Goal: Transaction & Acquisition: Purchase product/service

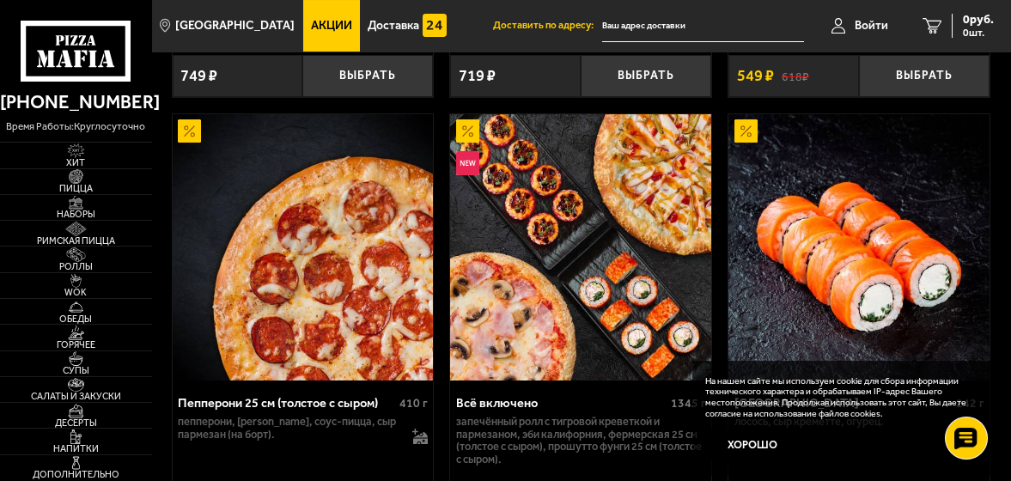
scroll to position [687, 0]
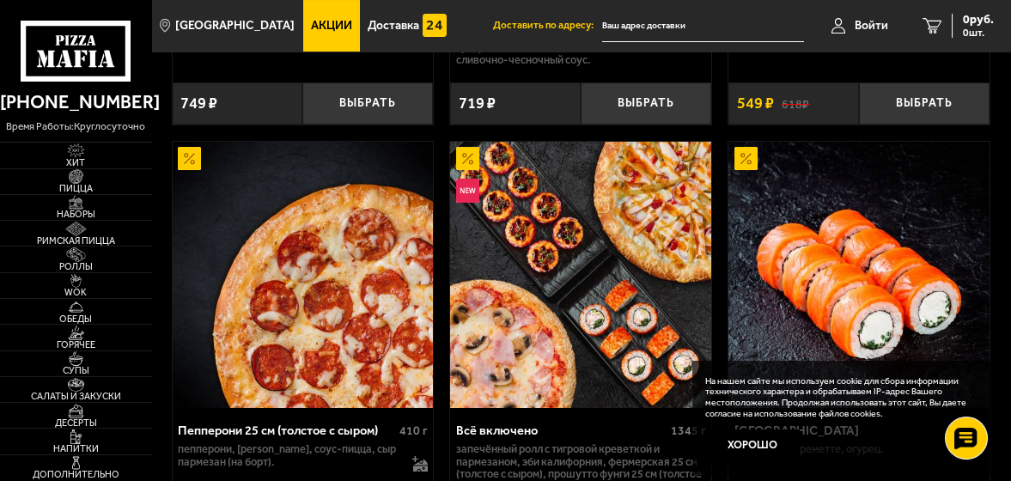
click at [311, 28] on span "Акции" at bounding box center [331, 26] width 41 height 12
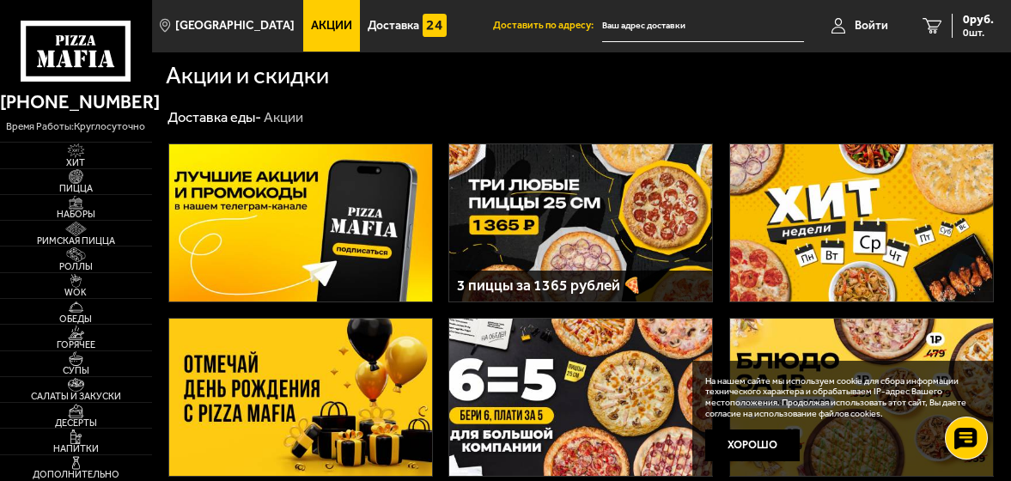
click at [568, 196] on img at bounding box center [580, 222] width 263 height 157
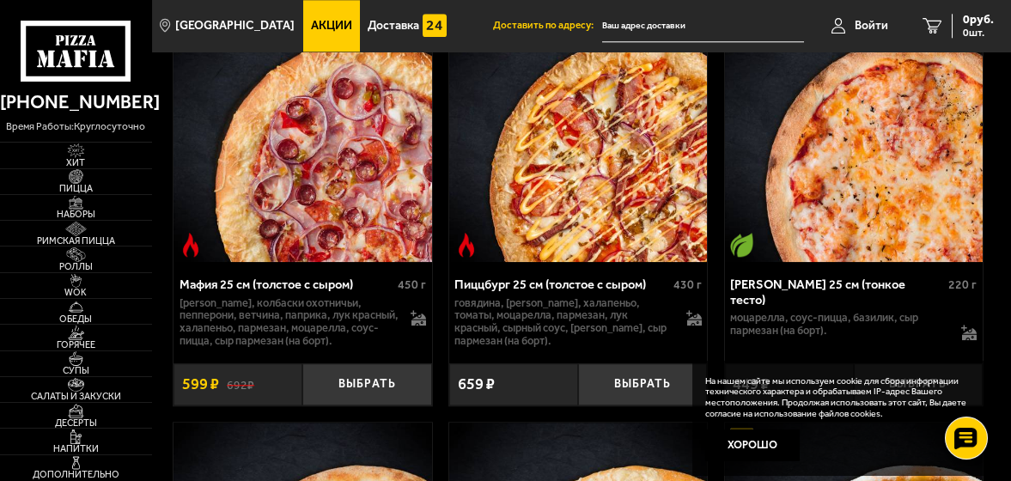
scroll to position [7645, 0]
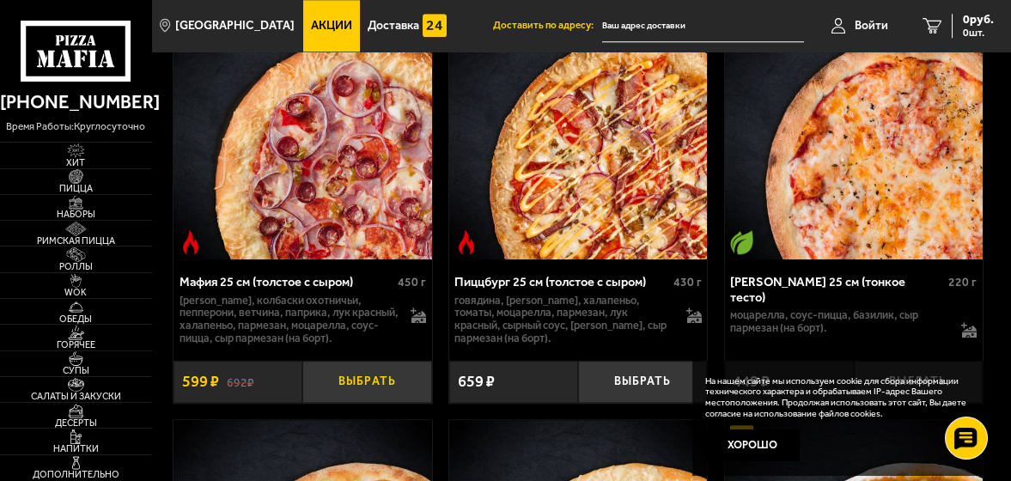
click at [387, 378] on button "Выбрать" at bounding box center [366, 382] width 129 height 42
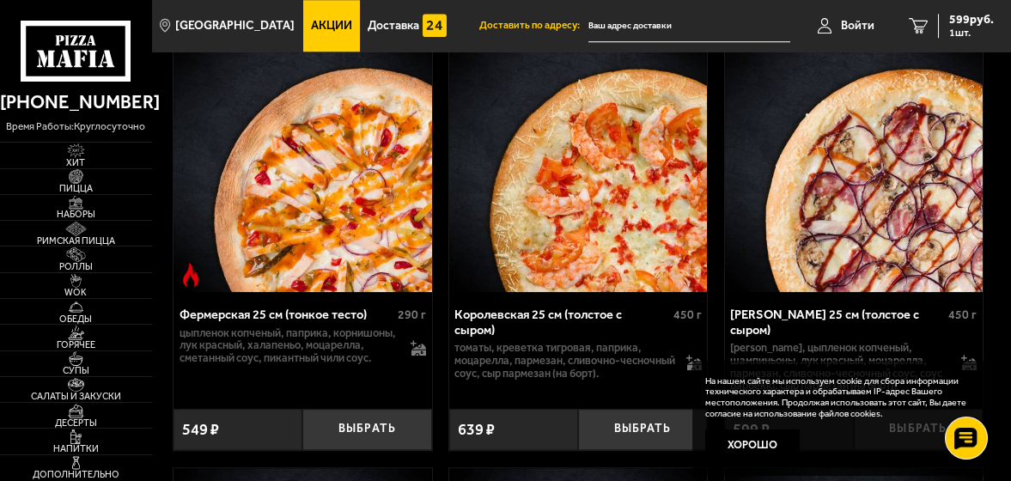
scroll to position [6270, 0]
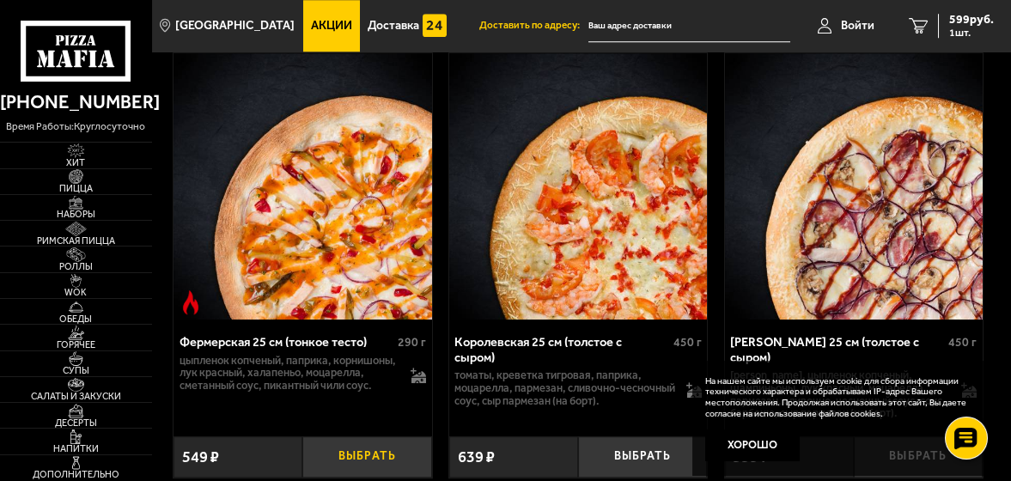
click at [361, 446] on button "Выбрать" at bounding box center [366, 457] width 129 height 42
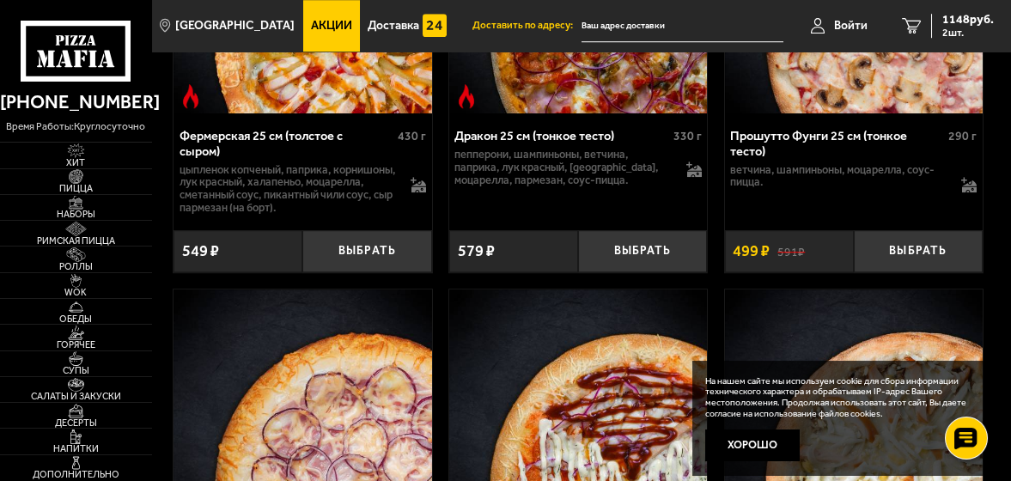
scroll to position [5498, 0]
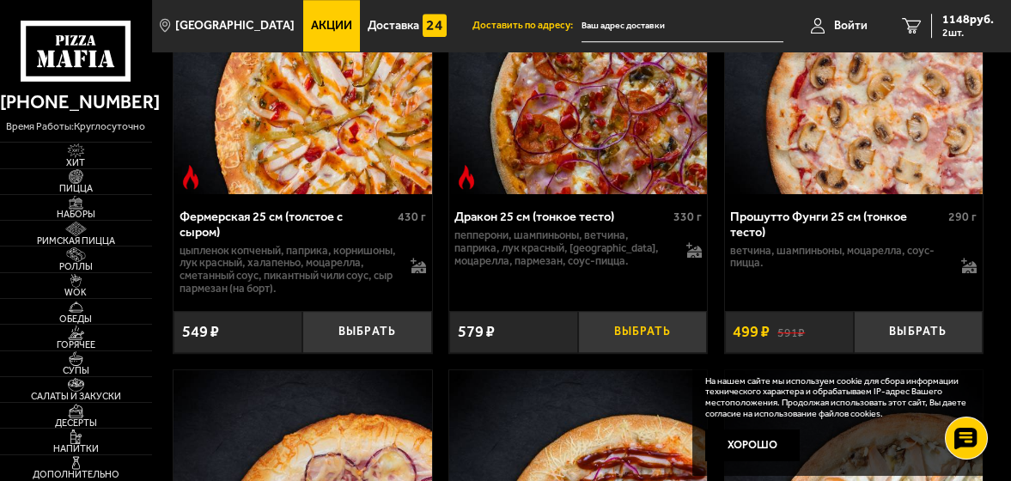
click at [666, 337] on button "Выбрать" at bounding box center [642, 332] width 129 height 42
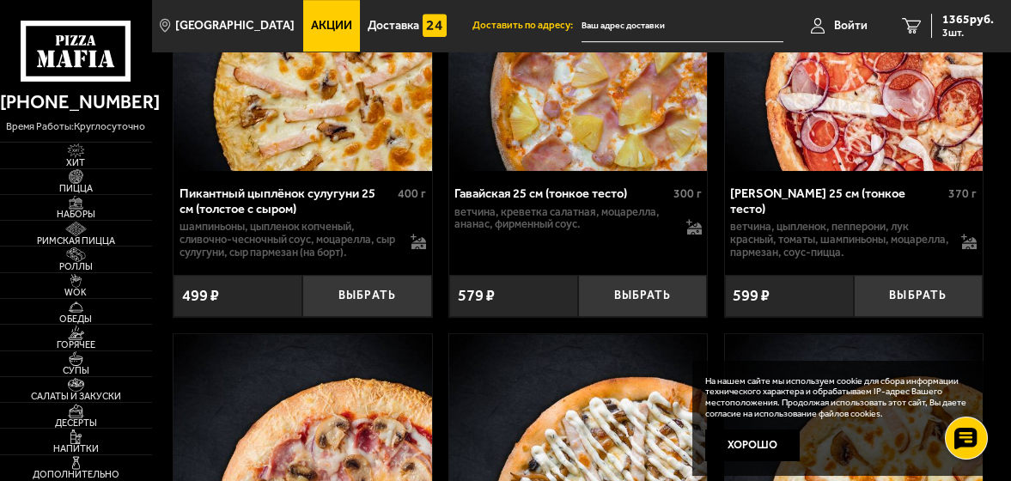
scroll to position [4163, 0]
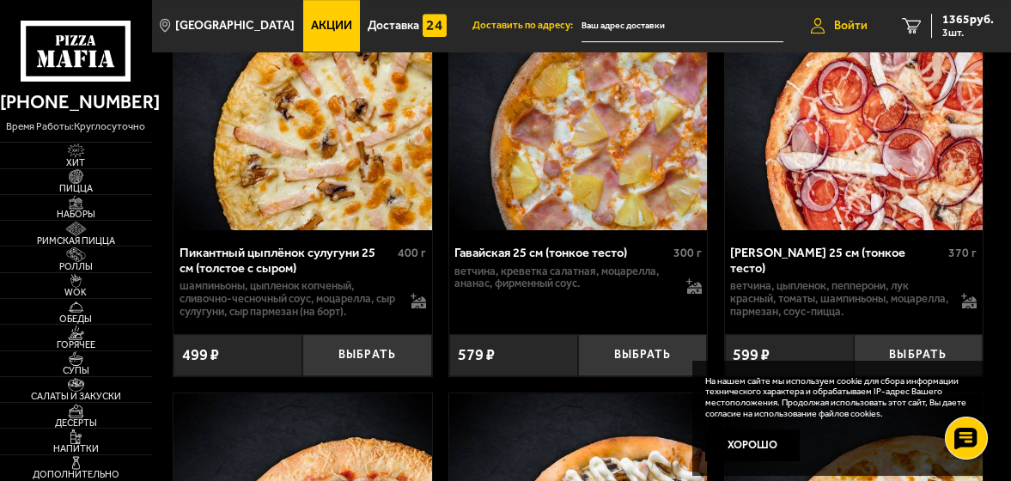
click at [848, 25] on span "Войти" at bounding box center [851, 26] width 34 height 12
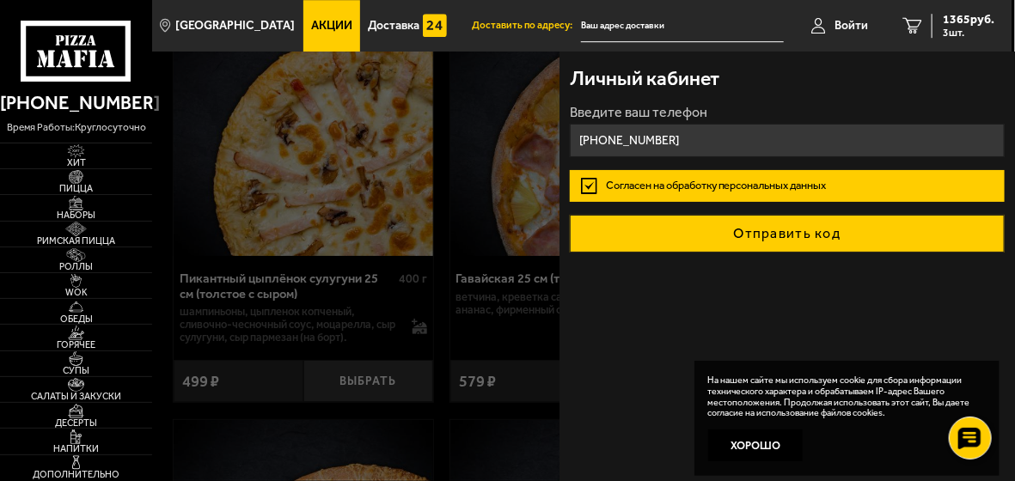
type input "[PHONE_NUMBER]"
click at [750, 229] on button "Отправить код" at bounding box center [787, 234] width 434 height 38
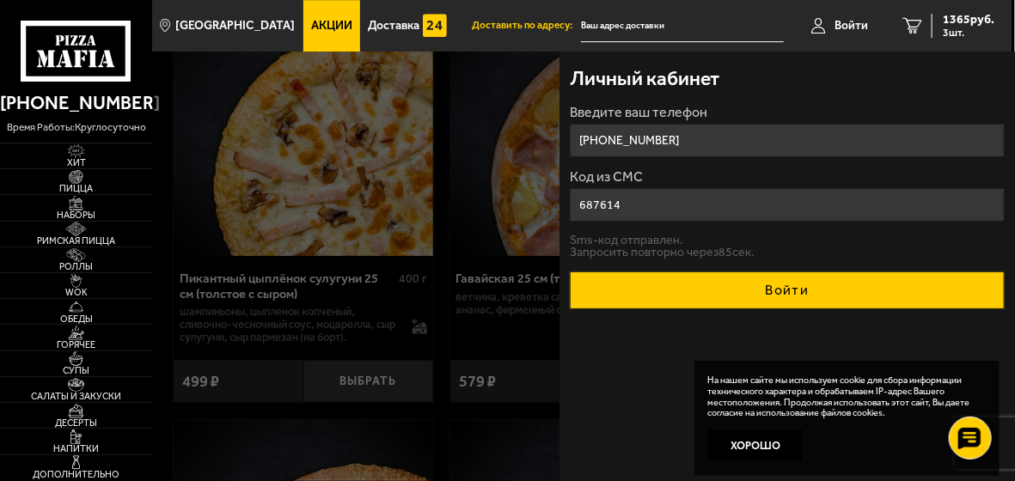
type input "687614"
click at [742, 293] on button "Войти" at bounding box center [787, 290] width 434 height 38
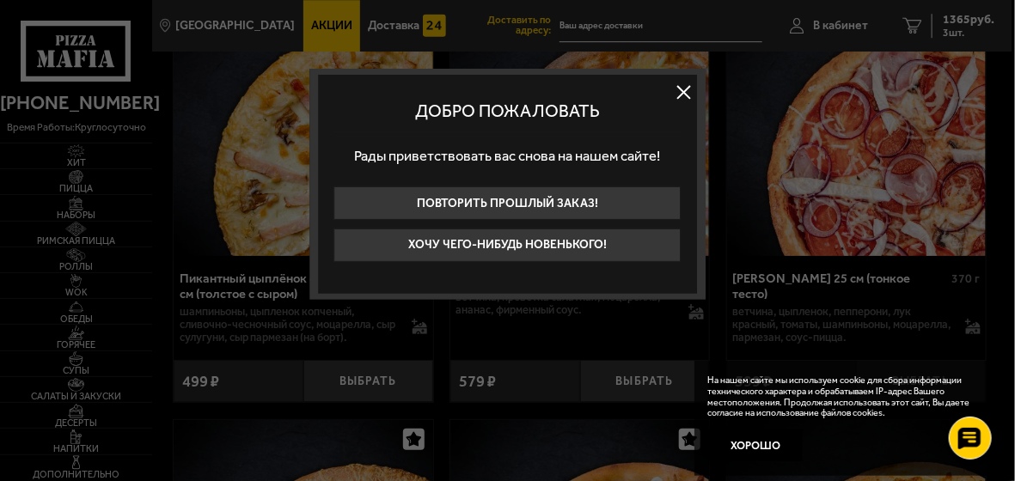
click at [677, 88] on button at bounding box center [684, 93] width 26 height 26
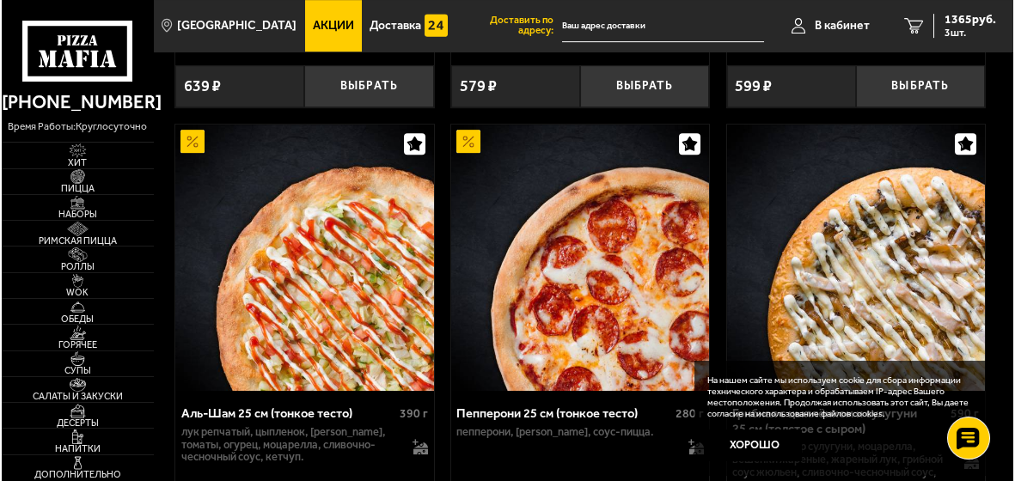
scroll to position [3733, 0]
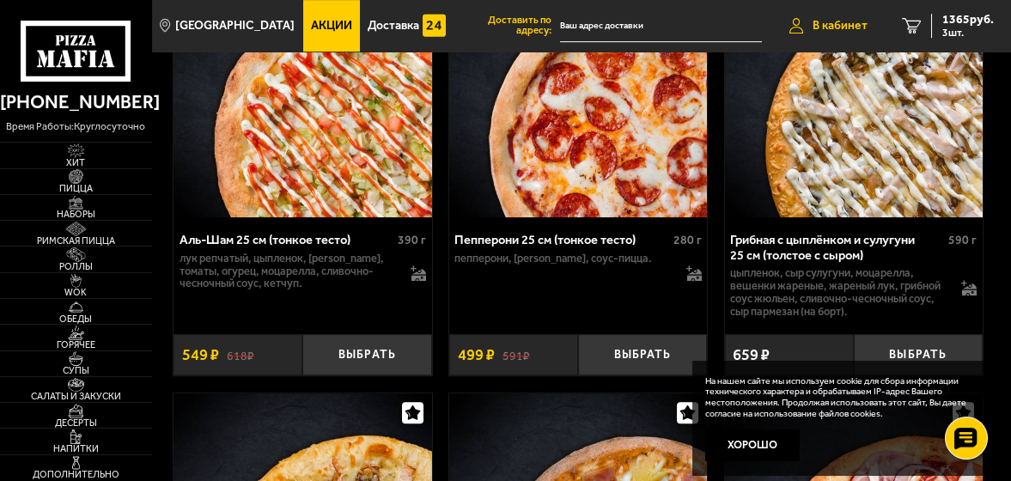
click at [842, 21] on span "В кабинет" at bounding box center [840, 26] width 55 height 12
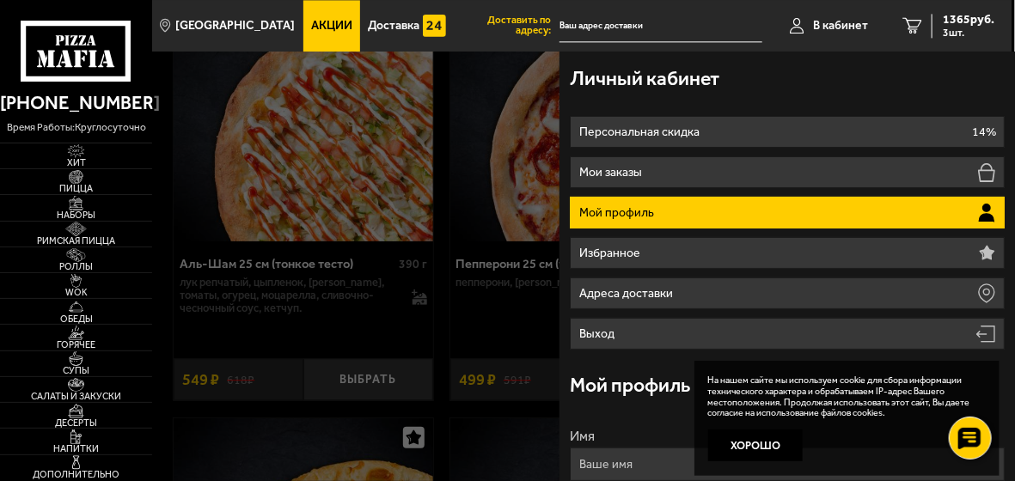
click at [617, 210] on p "Мой профиль" at bounding box center [618, 213] width 79 height 12
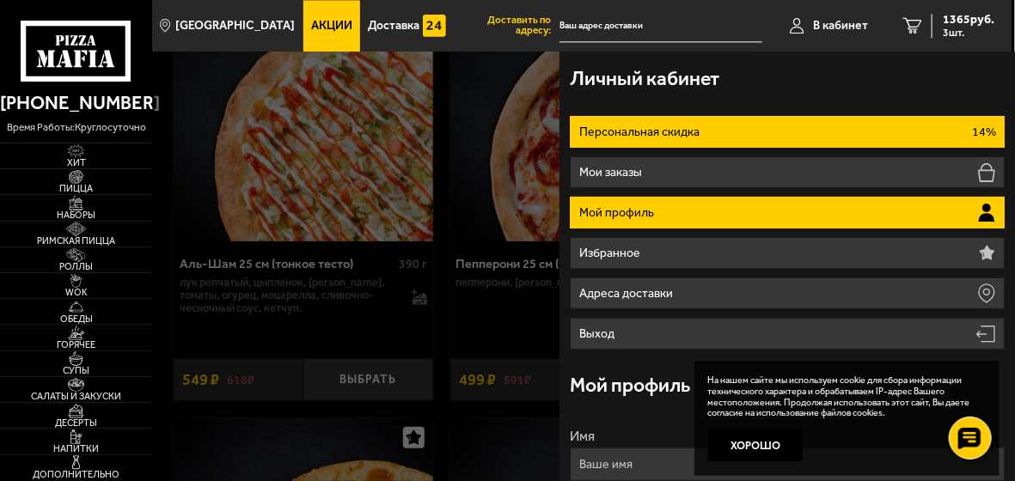
click at [615, 132] on p "Персональная скидка" at bounding box center [641, 132] width 125 height 12
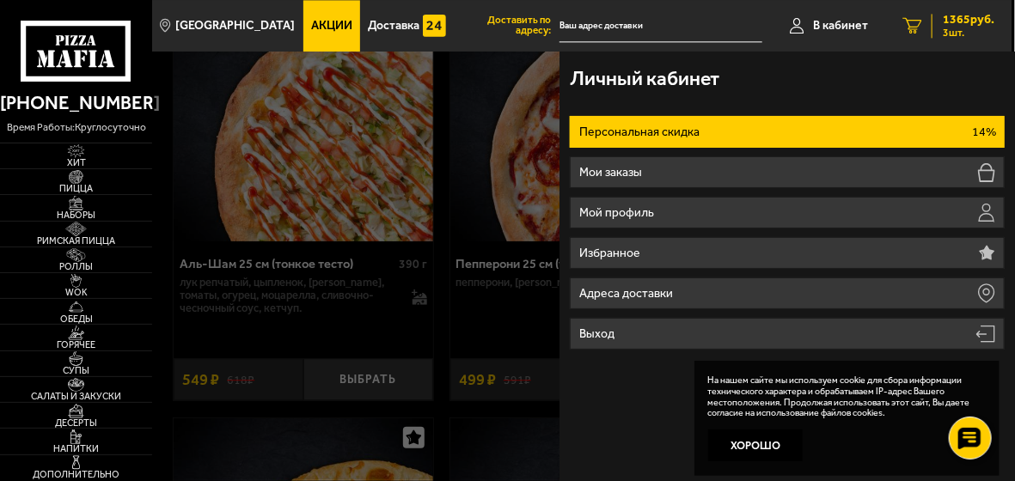
click at [923, 15] on link "3 1365 руб. 3 шт." at bounding box center [948, 26] width 126 height 52
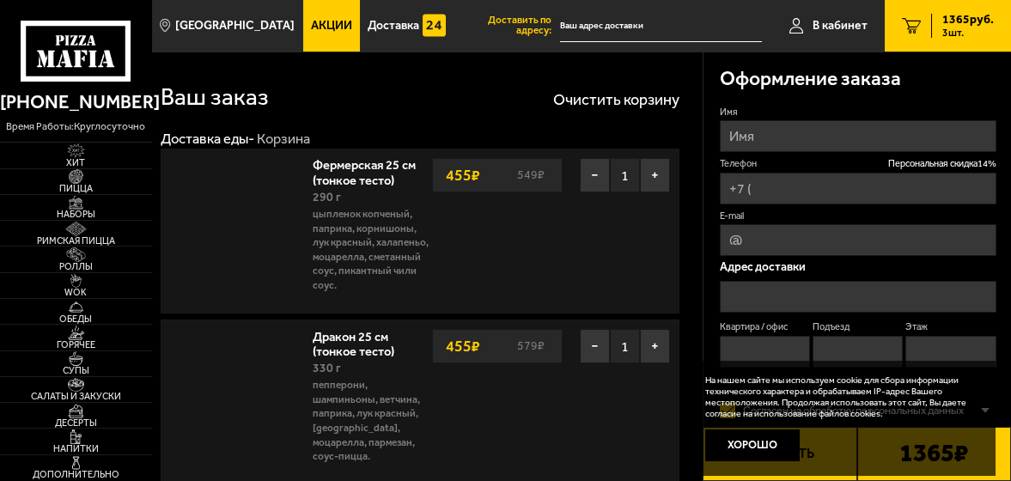
type input "[PHONE_NUMBER]"
type input "[STREET_ADDRESS]"
type input "13"
type input "1"
type input "4"
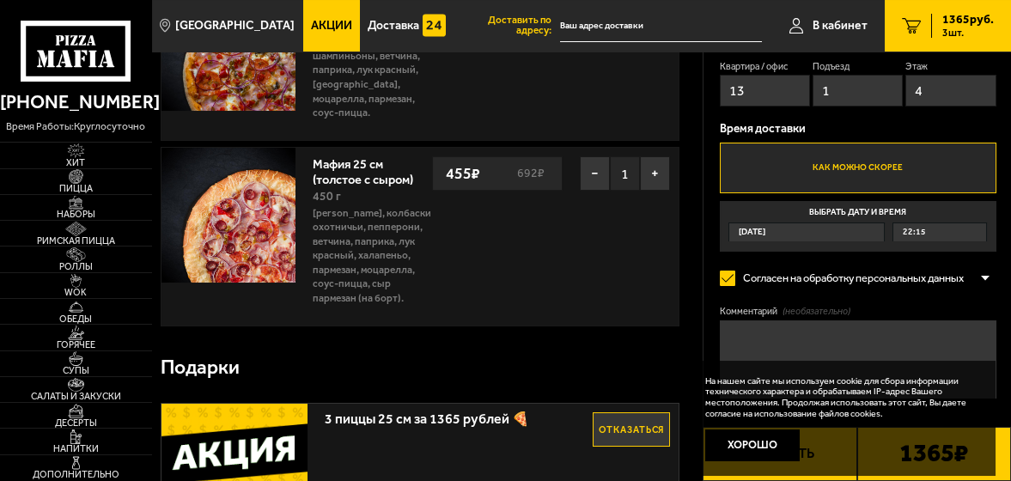
scroll to position [429, 0]
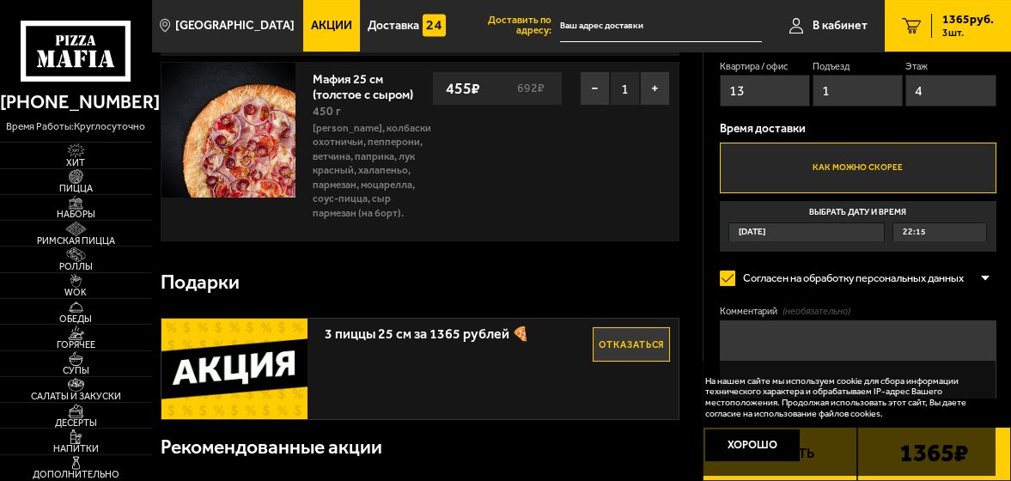
click at [843, 207] on label "Выбрать дату и время [DATE] 22:15" at bounding box center [858, 226] width 277 height 51
click at [0, 0] on input "Выбрать дату и время [DATE] 22:15" at bounding box center [0, 0] width 0 height 0
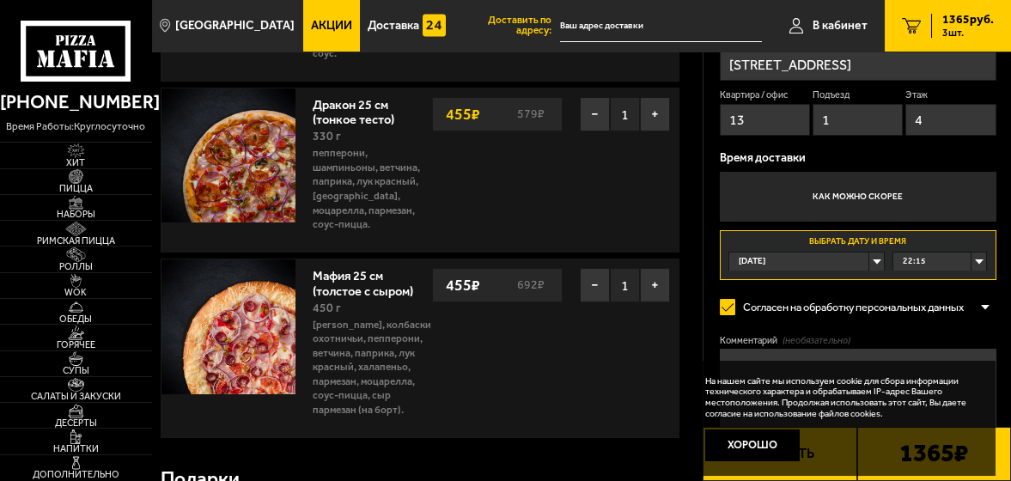
scroll to position [258, 0]
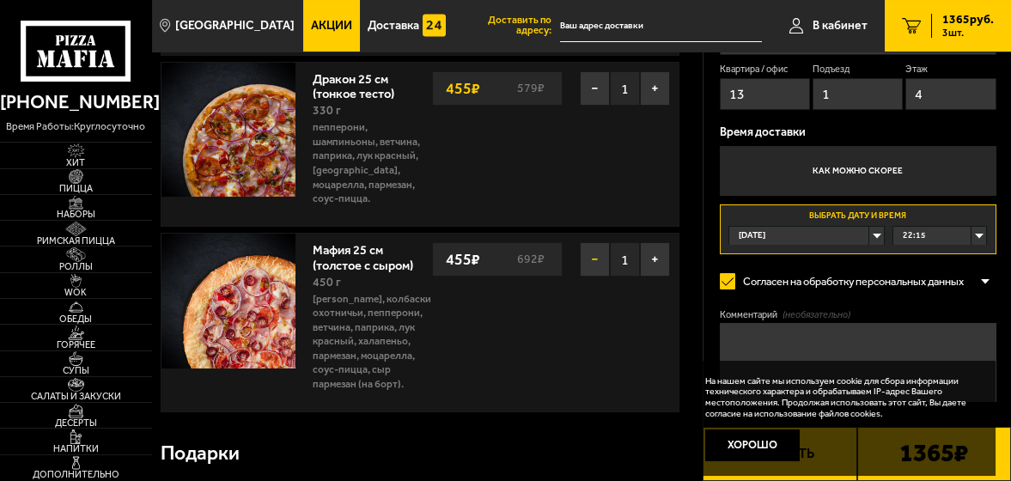
click at [584, 257] on button "−" at bounding box center [595, 259] width 30 height 34
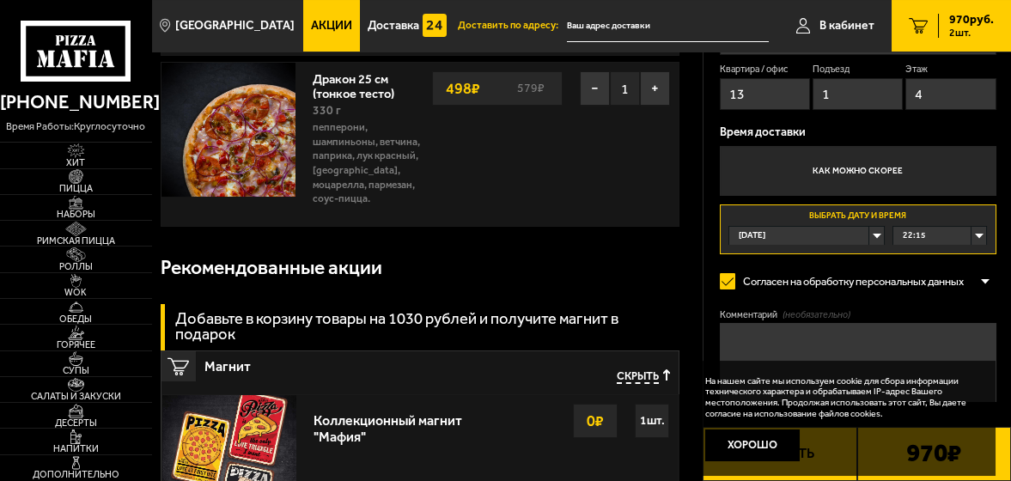
click at [315, 15] on link "Акции" at bounding box center [331, 26] width 57 height 52
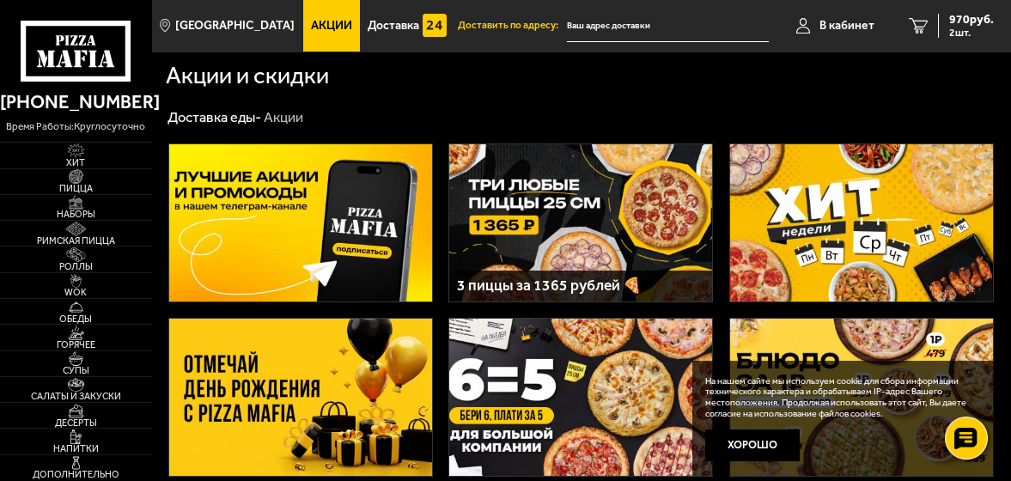
scroll to position [85, 0]
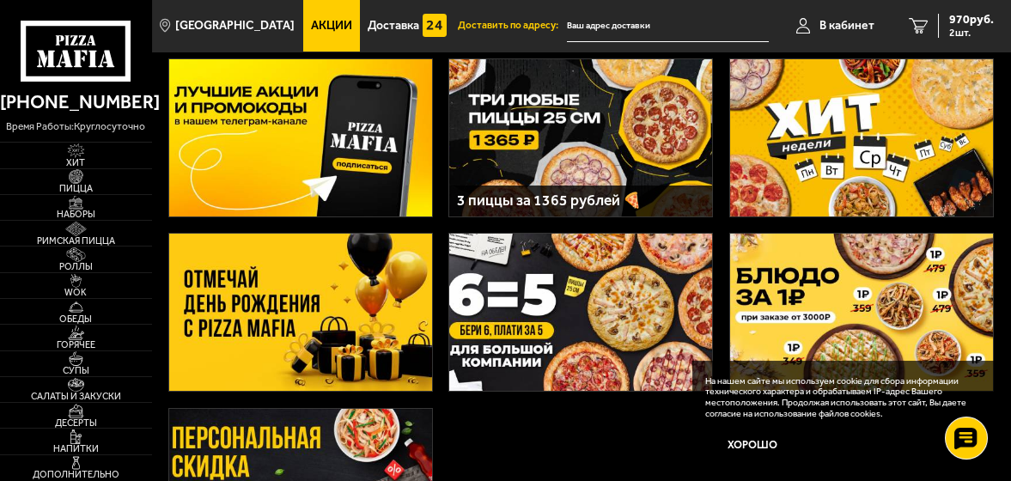
click at [604, 121] on img at bounding box center [580, 137] width 263 height 157
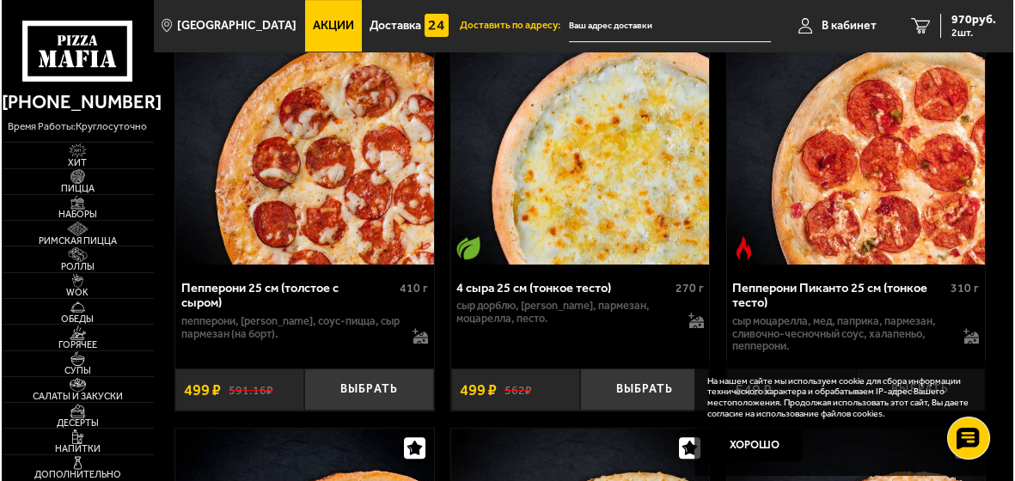
scroll to position [2834, 0]
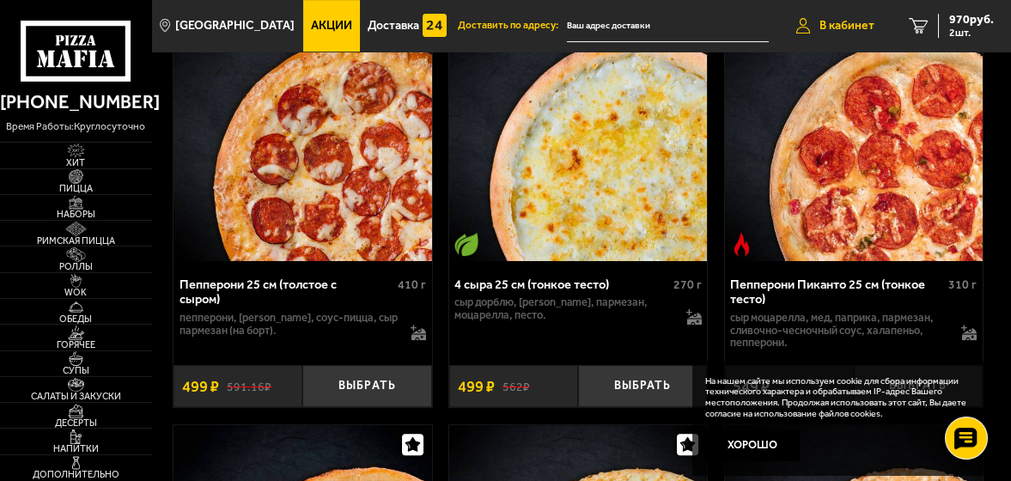
click at [858, 25] on span "В кабинет" at bounding box center [847, 26] width 55 height 12
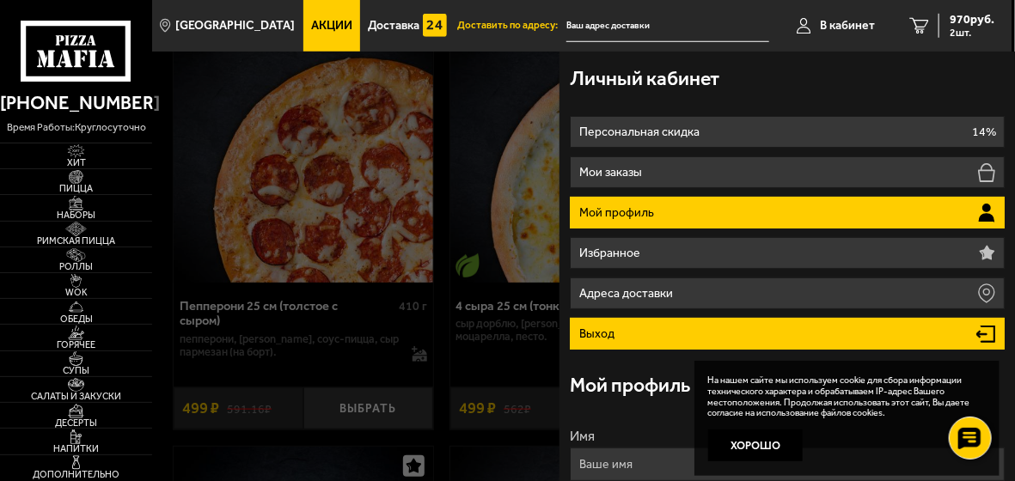
click at [582, 329] on p "Выход" at bounding box center [599, 334] width 40 height 12
